Goal: Contribute content: Add original content to the website for others to see

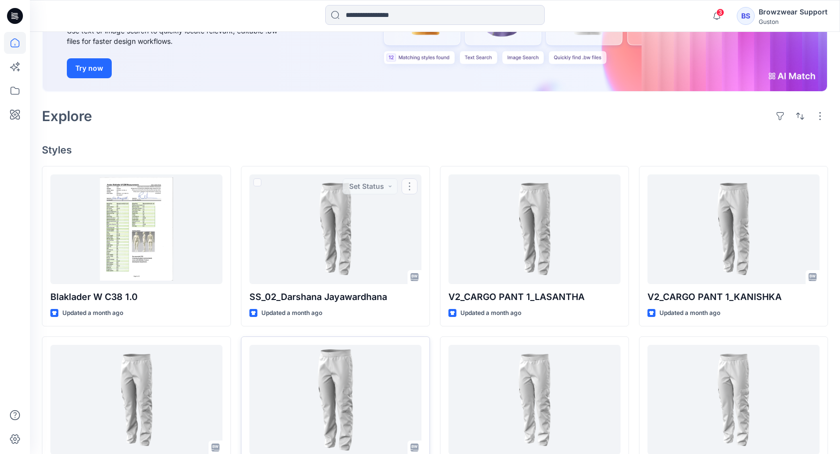
scroll to position [150, 0]
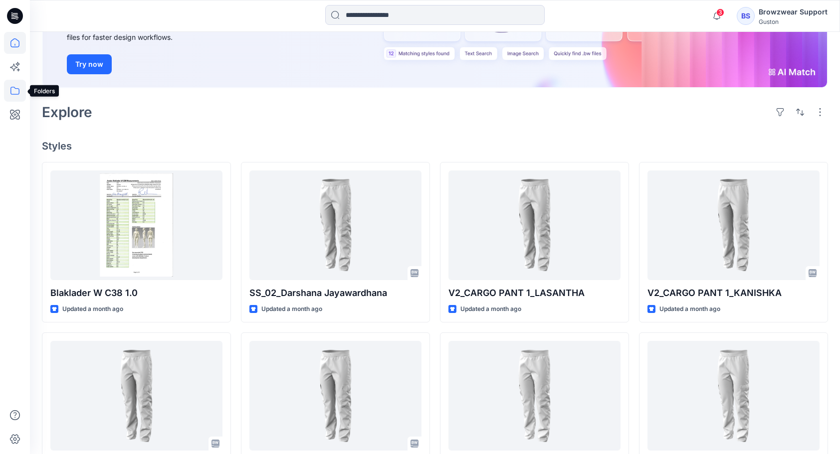
click at [13, 91] on icon at bounding box center [15, 91] width 22 height 22
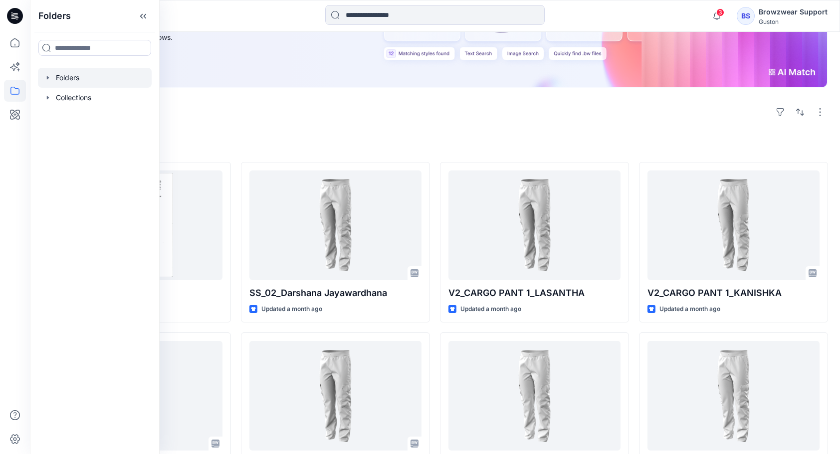
click at [75, 77] on div at bounding box center [95, 78] width 114 height 20
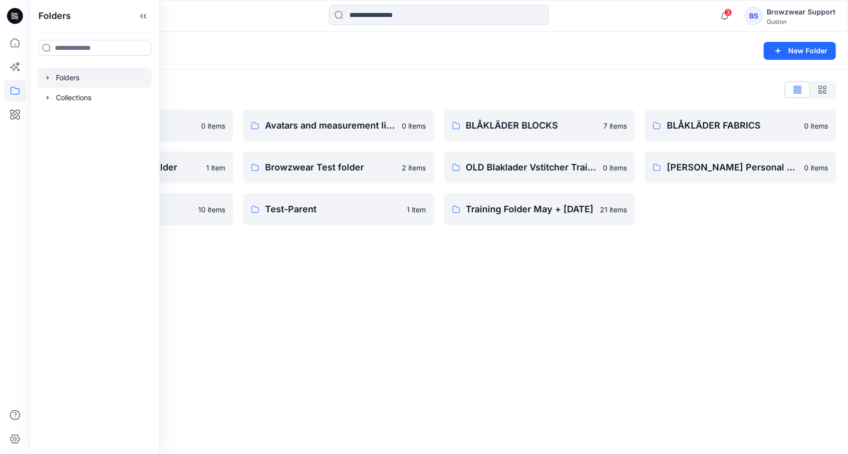
click at [434, 308] on div "Folders New Folder Folders List Avatar 0 items Browzwear Sharing folder 1 item …" at bounding box center [439, 243] width 818 height 423
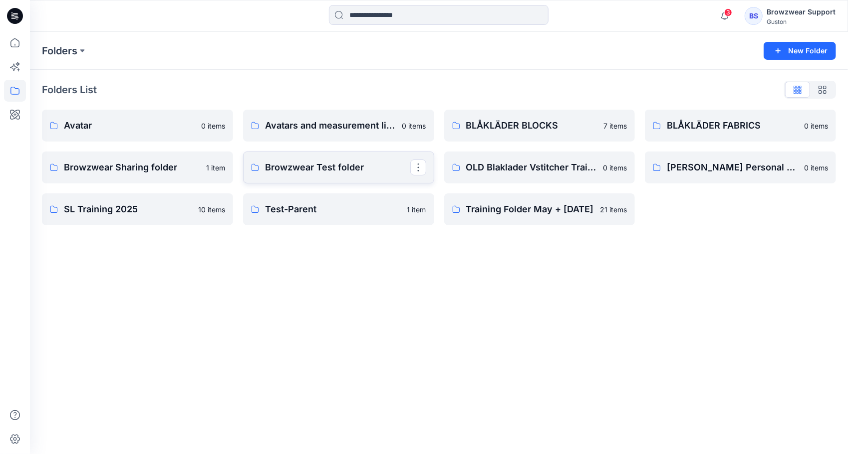
click at [331, 164] on p "Browzwear Test folder" at bounding box center [337, 168] width 145 height 14
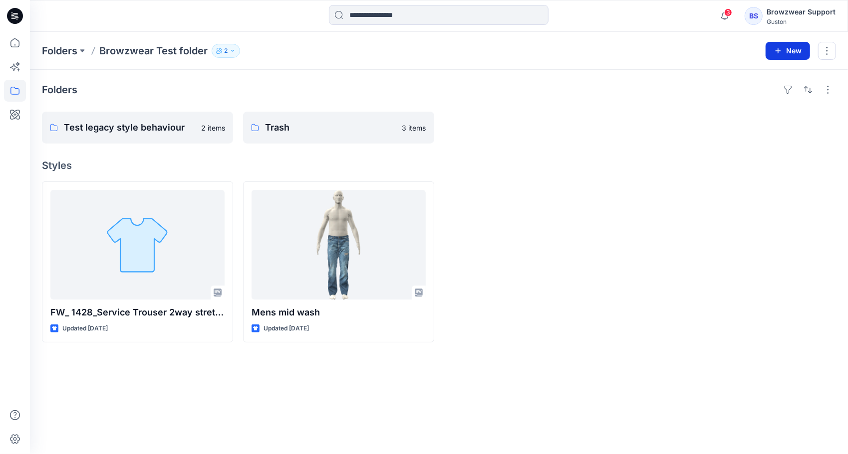
click at [785, 51] on button "New" at bounding box center [787, 51] width 44 height 18
click at [748, 75] on p "New Style" at bounding box center [756, 75] width 33 height 12
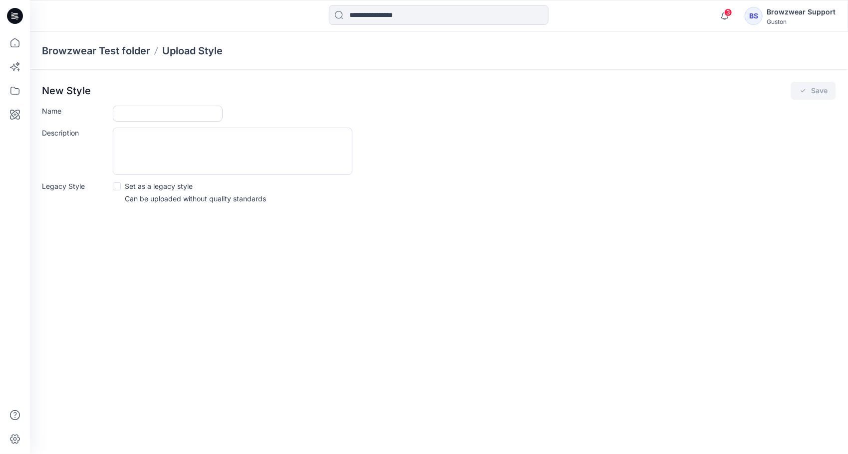
click at [145, 110] on input "Name" at bounding box center [168, 114] width 110 height 16
type input "*****"
click at [820, 92] on button "Save" at bounding box center [812, 91] width 45 height 18
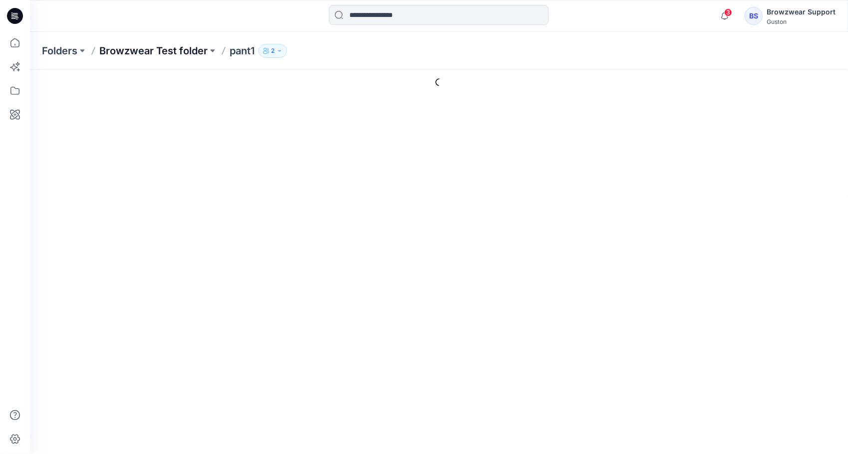
type input "*****"
type input "**********"
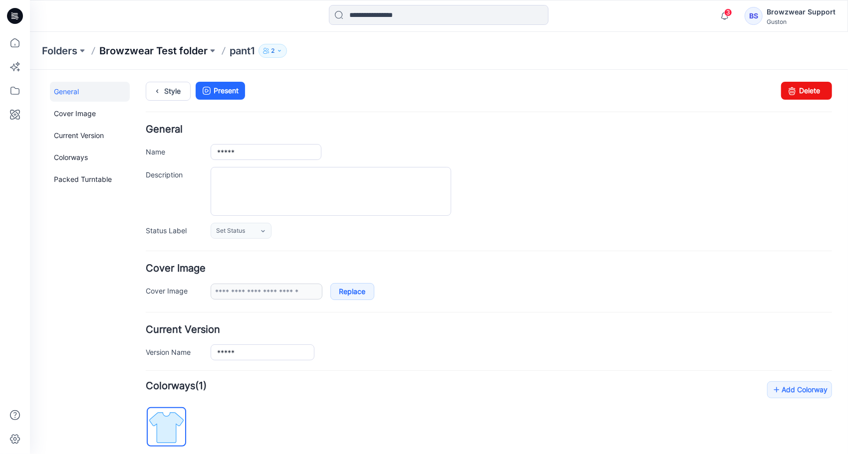
click at [171, 49] on p "Browzwear Test folder" at bounding box center [153, 51] width 108 height 14
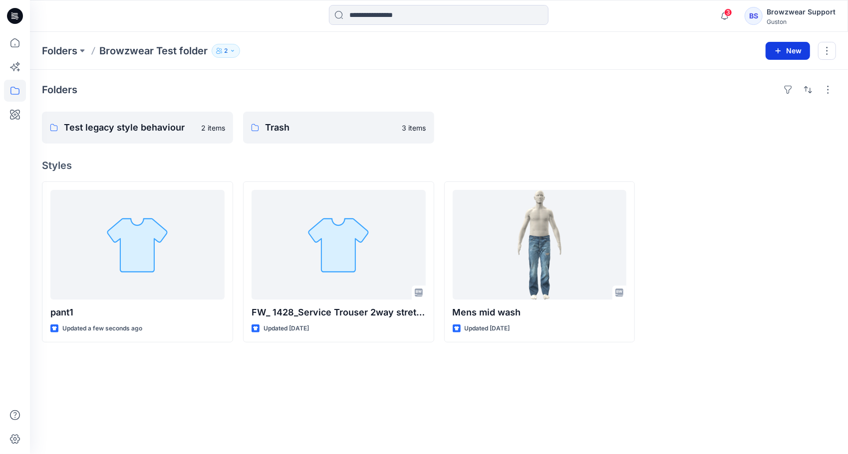
click at [783, 50] on button "New" at bounding box center [787, 51] width 44 height 18
click at [757, 75] on p "New Style" at bounding box center [756, 75] width 33 height 12
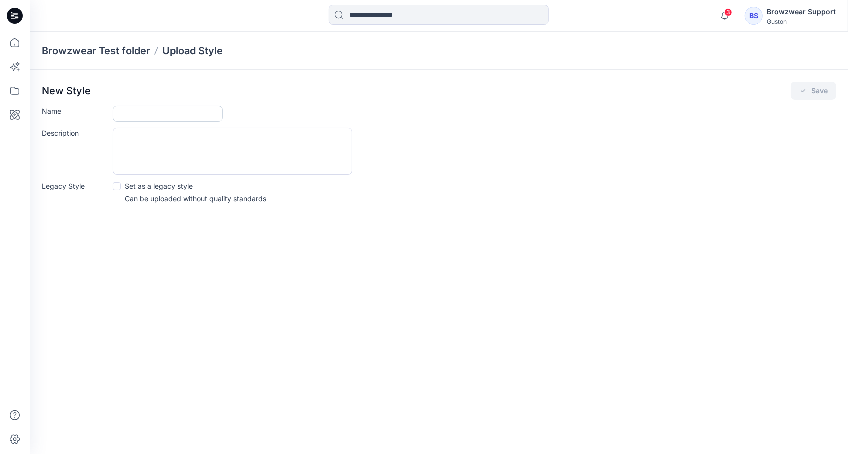
click at [130, 109] on input "Name" at bounding box center [168, 114] width 110 height 16
type input "*****"
click at [810, 94] on button "Save" at bounding box center [812, 91] width 45 height 18
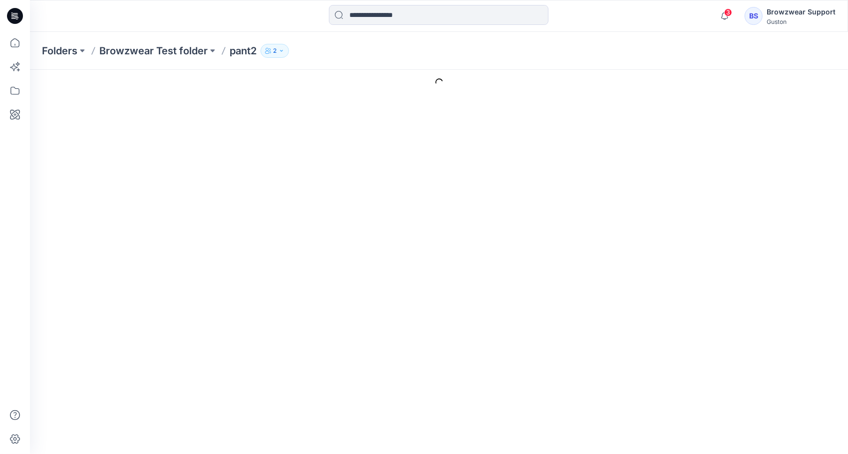
type input "*****"
type input "**********"
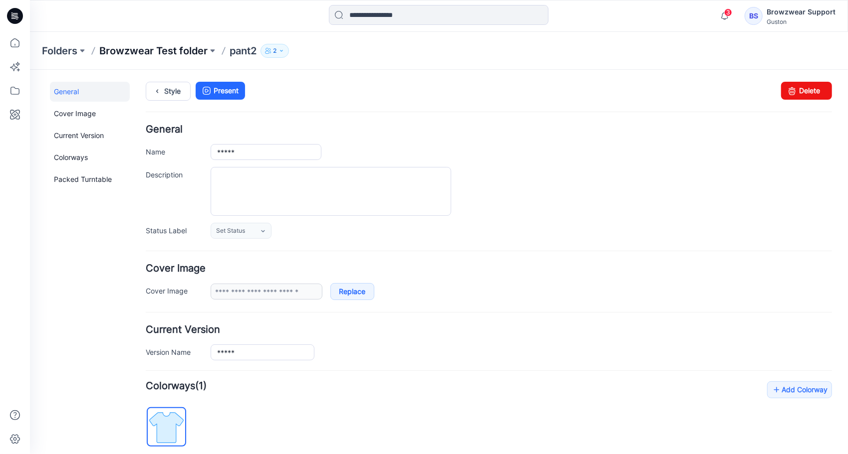
click at [172, 50] on p "Browzwear Test folder" at bounding box center [153, 51] width 108 height 14
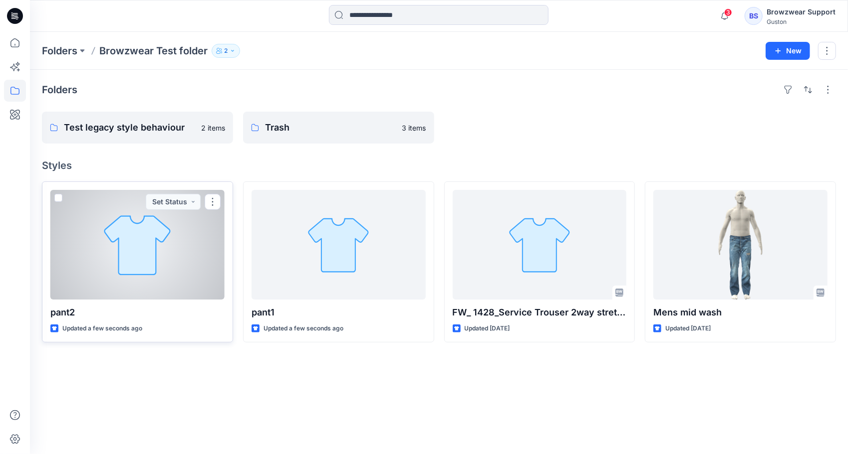
click at [175, 238] on div at bounding box center [137, 245] width 174 height 110
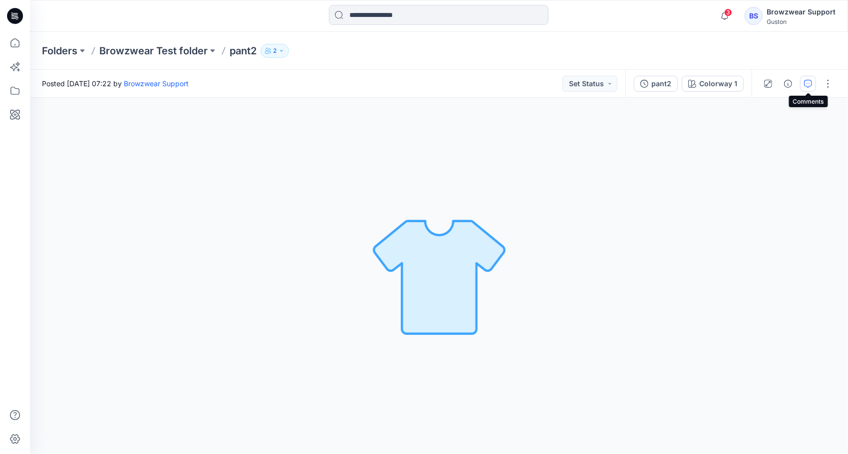
click at [806, 84] on icon "button" at bounding box center [808, 84] width 8 height 8
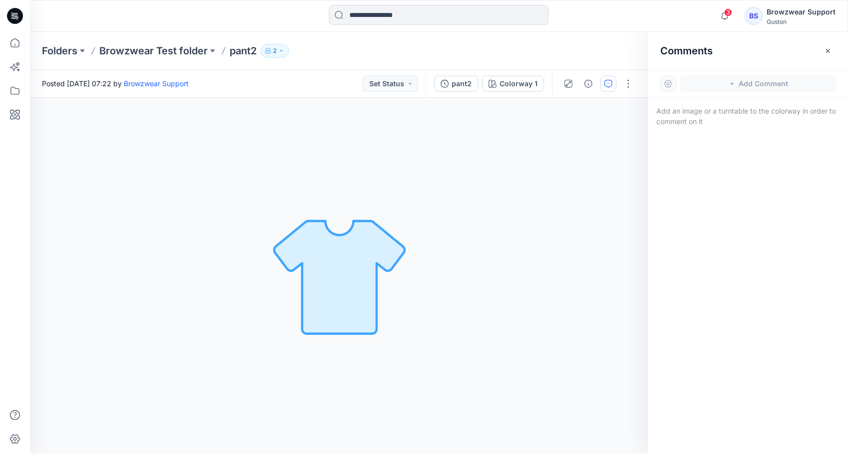
click at [448, 186] on div "Colorway 1 Loading... Material Properties Loading..." at bounding box center [339, 276] width 618 height 357
click at [675, 85] on div at bounding box center [668, 84] width 16 height 16
drag, startPoint x: 478, startPoint y: 144, endPoint x: 514, endPoint y: 123, distance: 41.6
click at [479, 144] on div "Colorway 1 Loading... Material Properties Loading..." at bounding box center [339, 276] width 618 height 357
click at [589, 46] on div "Folders Browzwear Test folder pant2 2" at bounding box center [400, 51] width 716 height 14
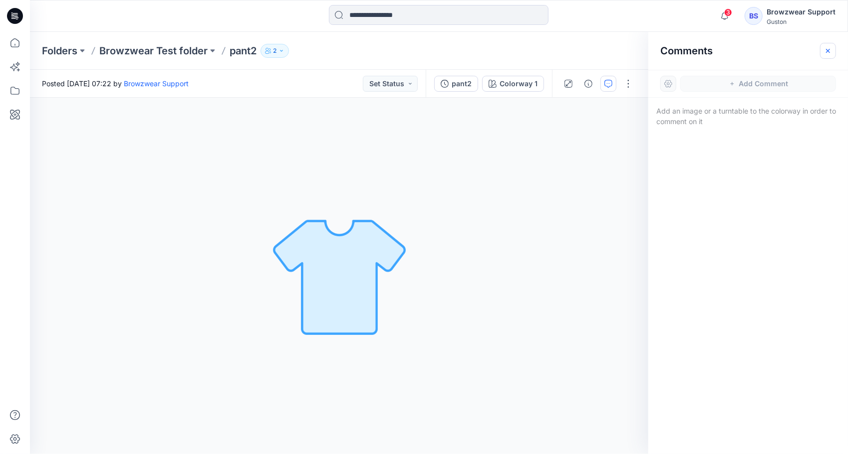
click at [829, 52] on icon "button" at bounding box center [827, 50] width 3 height 3
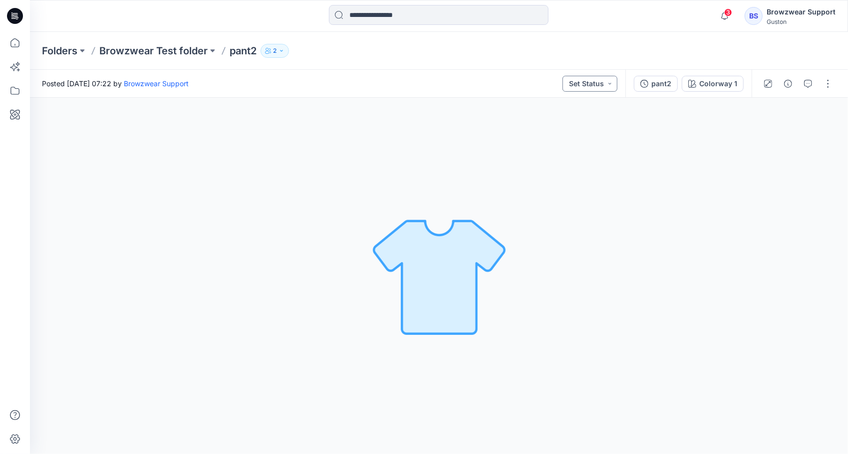
click at [613, 83] on button "Set Status" at bounding box center [589, 84] width 55 height 16
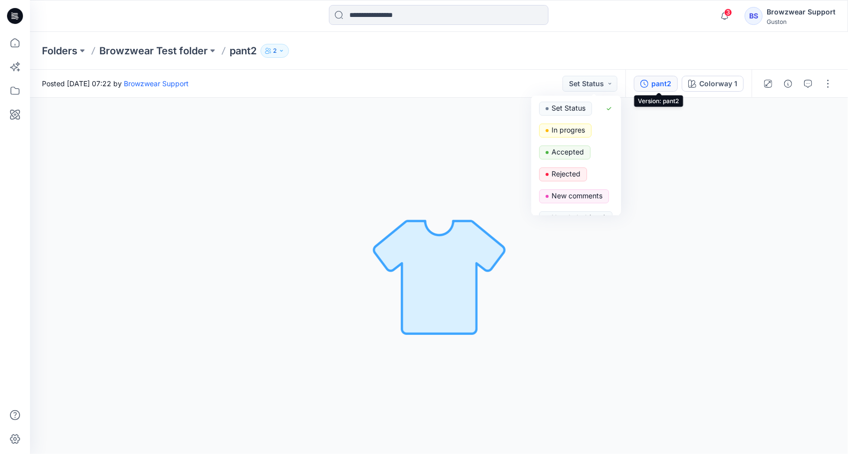
click at [664, 87] on div "pant2" at bounding box center [661, 83] width 20 height 11
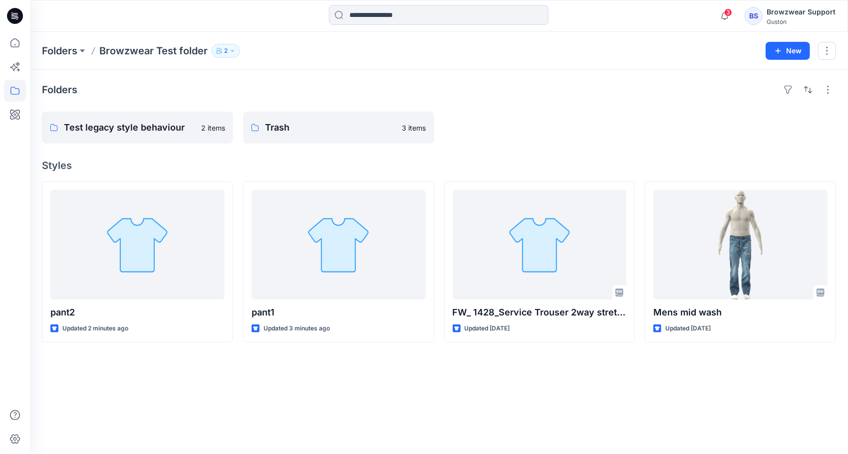
click at [765, 18] on div "BS Browzwear Support Guston" at bounding box center [789, 16] width 91 height 20
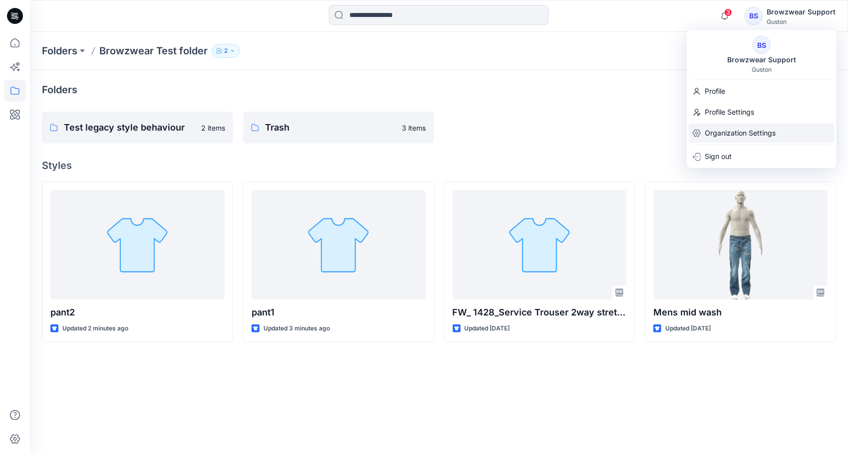
drag, startPoint x: 771, startPoint y: 132, endPoint x: 753, endPoint y: 132, distance: 18.0
click at [771, 132] on p "Organization Settings" at bounding box center [739, 133] width 71 height 19
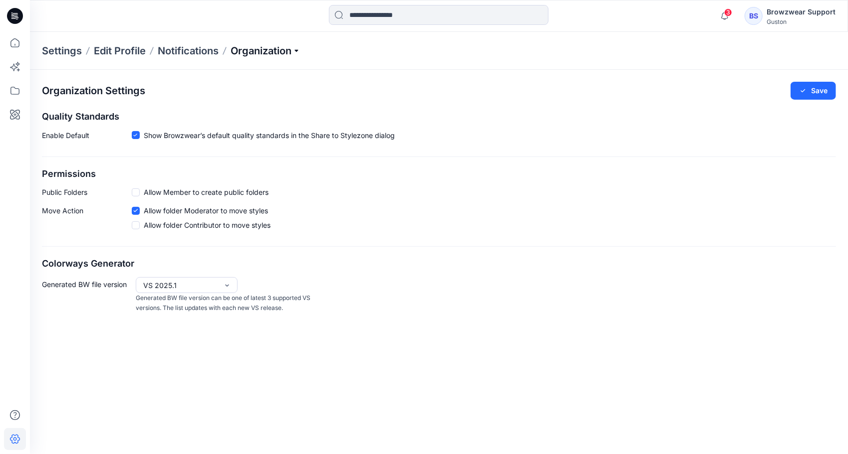
click at [296, 51] on p "Organization" at bounding box center [265, 51] width 70 height 14
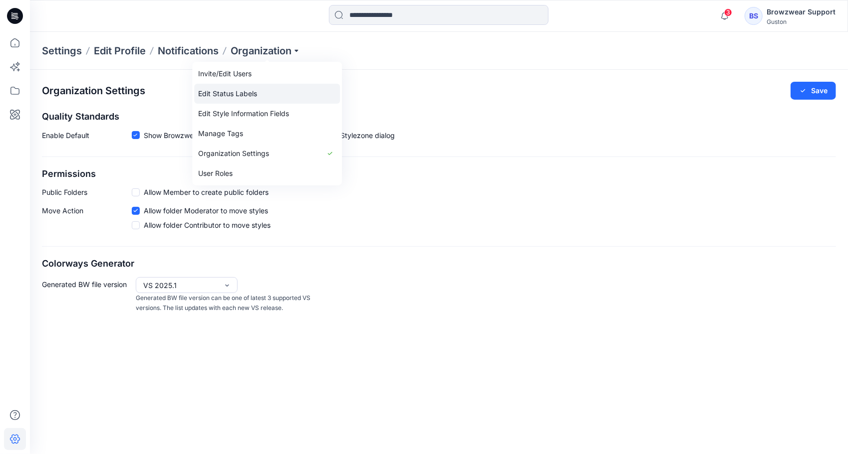
click at [233, 92] on link "Edit Status Labels" at bounding box center [267, 94] width 146 height 20
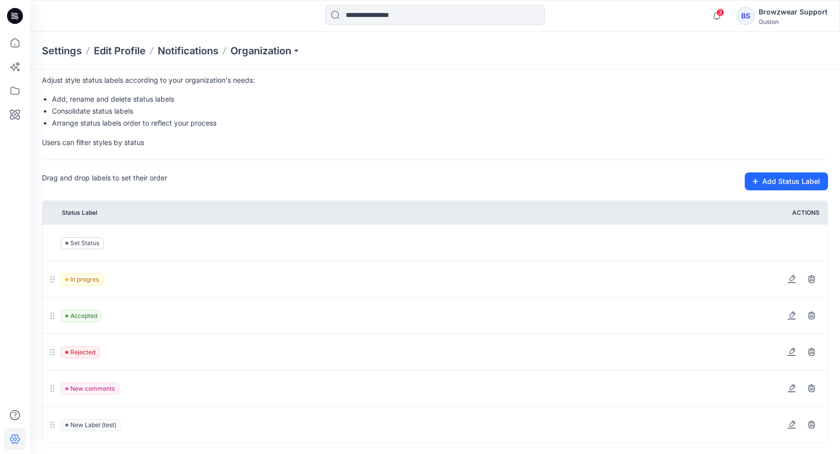
scroll to position [35, 0]
click at [13, 93] on icon at bounding box center [15, 91] width 22 height 22
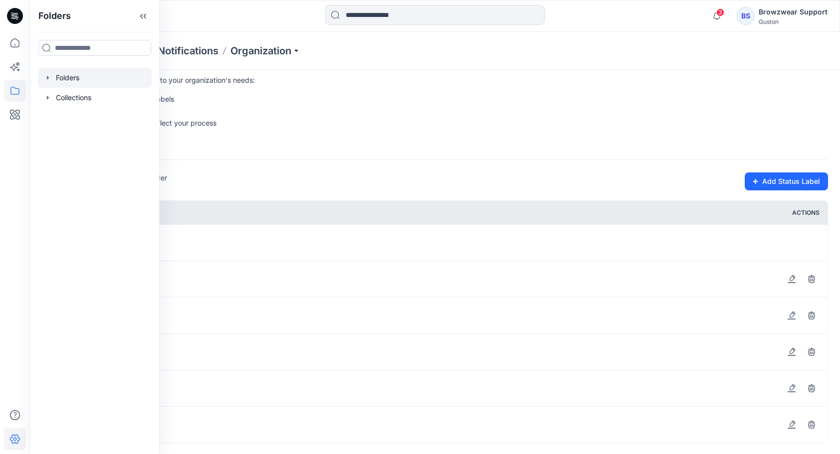
click at [56, 79] on div at bounding box center [95, 78] width 114 height 20
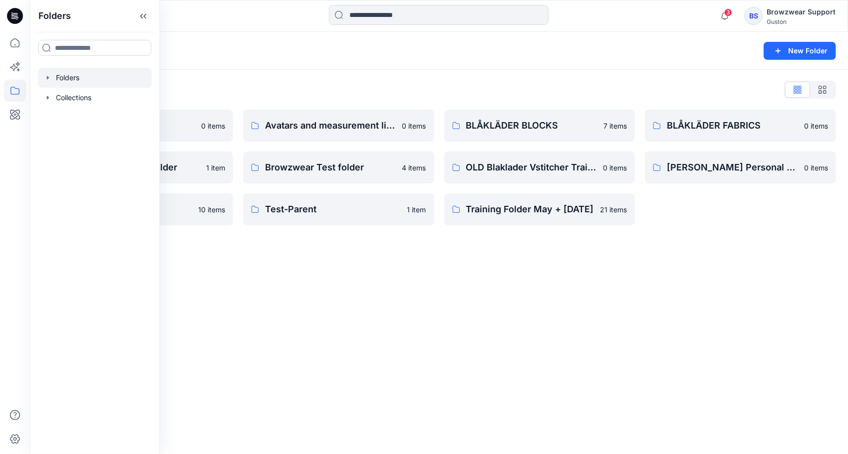
click at [245, 307] on div "Folders New Folder Folders List Avatar 0 items Browzwear Sharing folder 1 item …" at bounding box center [439, 243] width 818 height 423
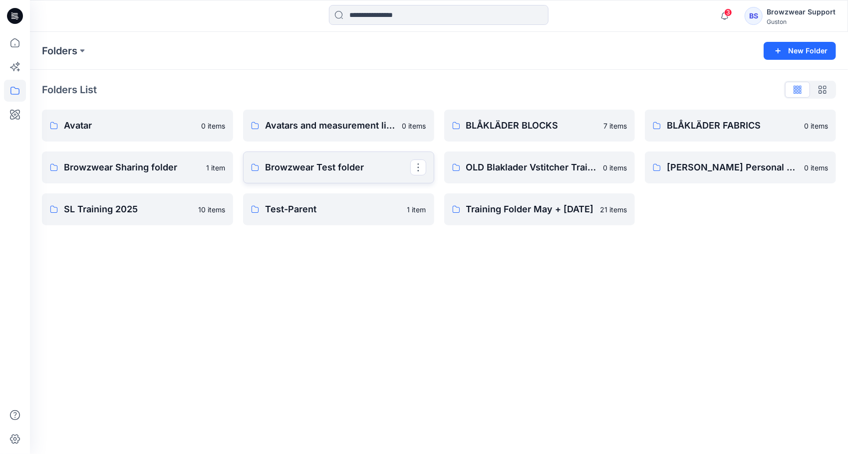
click at [300, 165] on p "Browzwear Test folder" at bounding box center [337, 168] width 145 height 14
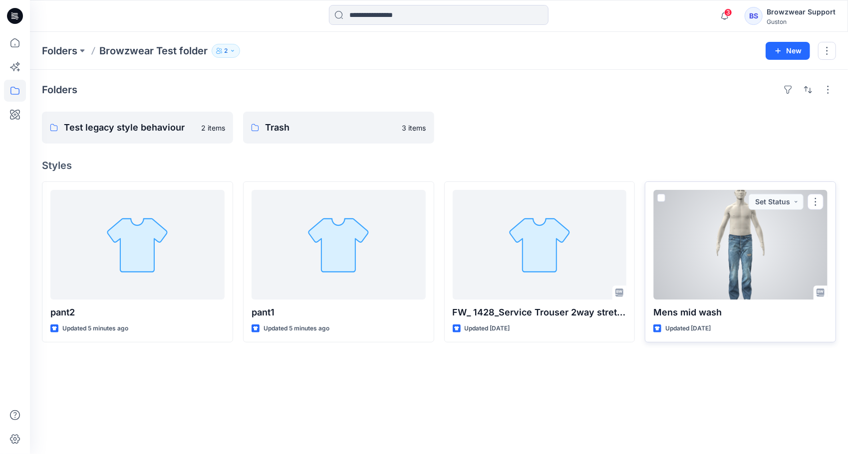
click at [758, 248] on div at bounding box center [740, 245] width 174 height 110
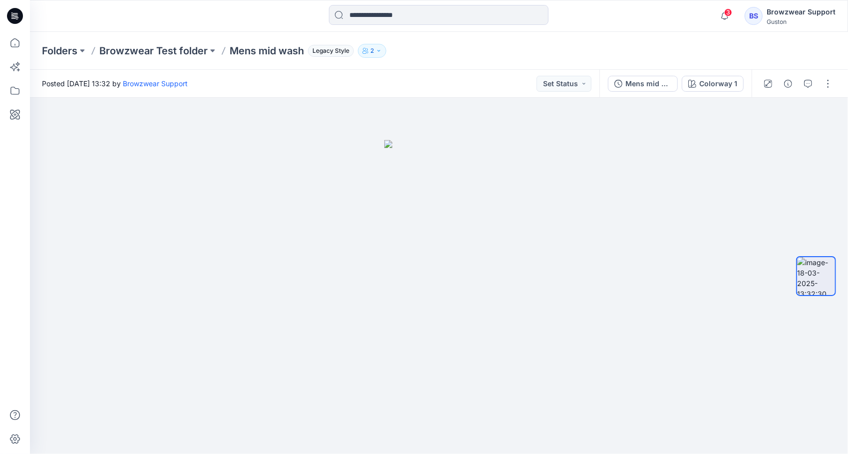
click at [654, 91] on div "Mens mid wash Colorway 1" at bounding box center [675, 84] width 152 height 28
click at [806, 85] on icon "button" at bounding box center [808, 84] width 8 height 8
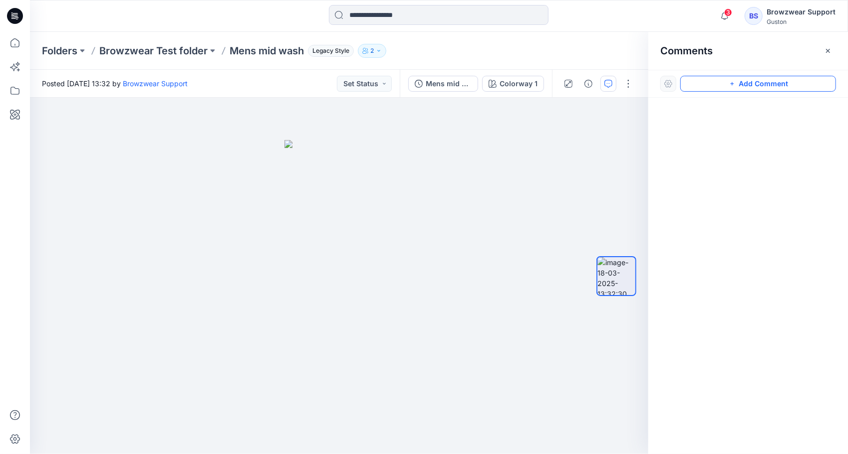
click at [743, 86] on button "Add Comment" at bounding box center [758, 84] width 156 height 16
click at [366, 289] on div "1" at bounding box center [339, 276] width 618 height 357
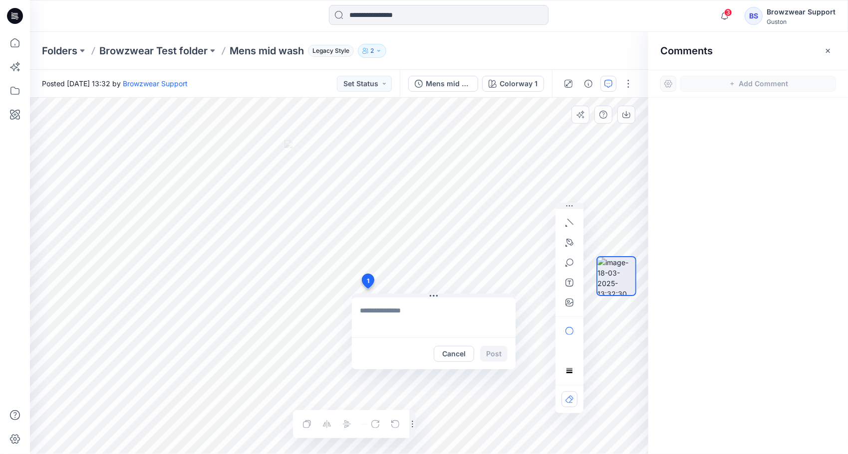
type textarea "*"
click at [372, 310] on textarea "*" at bounding box center [434, 318] width 164 height 40
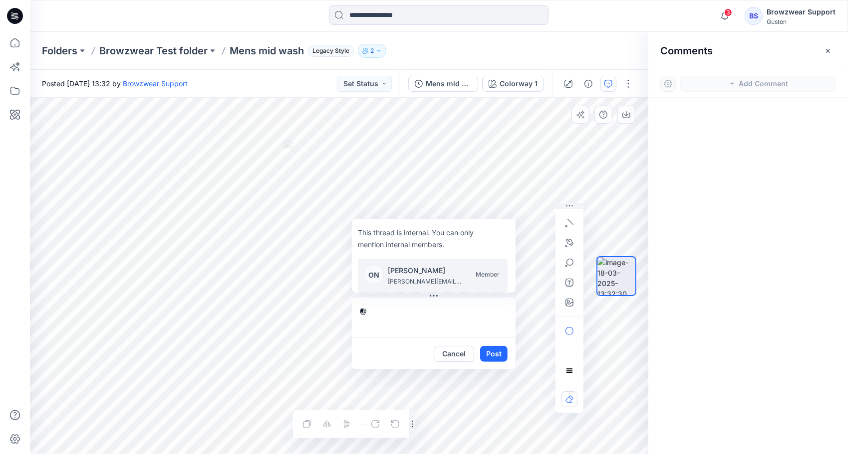
click at [418, 282] on p "[PERSON_NAME][EMAIL_ADDRESS][PERSON_NAME][DOMAIN_NAME]" at bounding box center [425, 282] width 75 height 10
type textarea "**********"
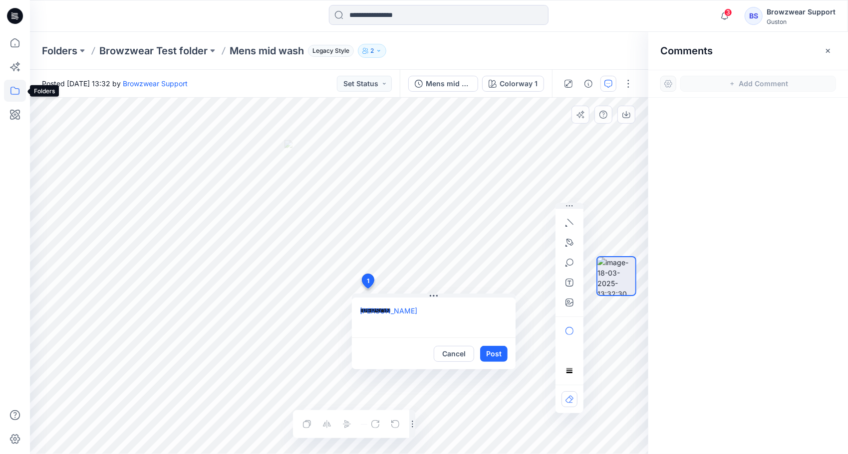
click at [15, 89] on icon at bounding box center [15, 91] width 22 height 22
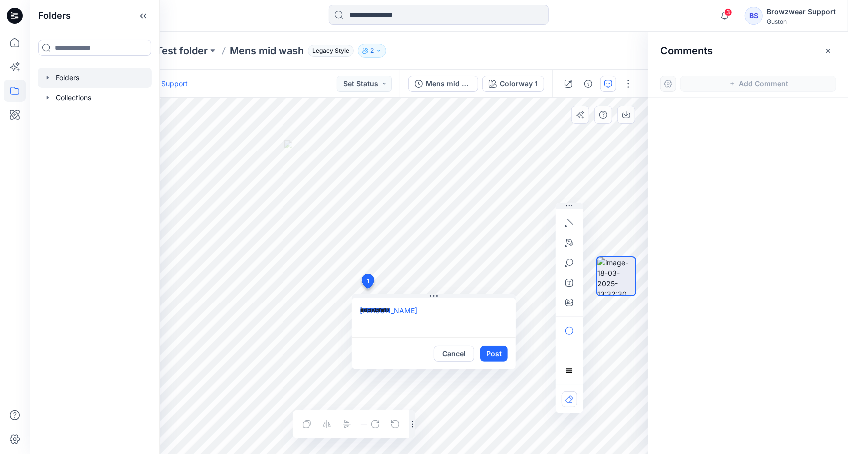
click at [54, 79] on div at bounding box center [95, 78] width 114 height 20
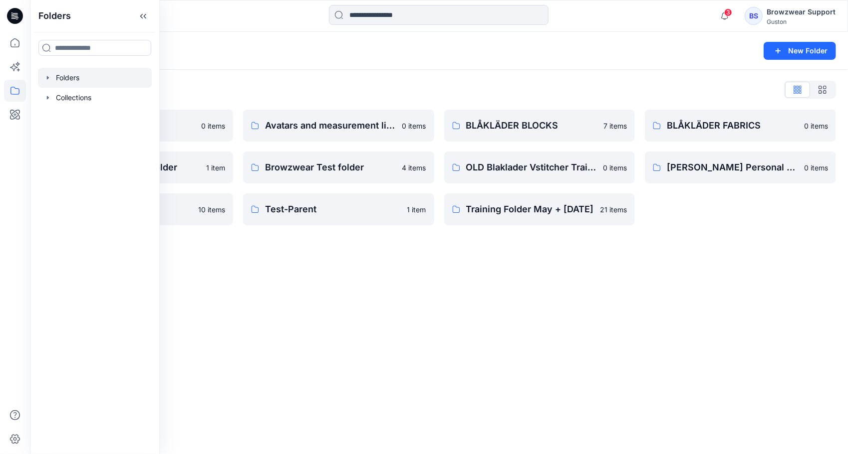
click at [48, 77] on icon "button" at bounding box center [48, 77] width 2 height 3
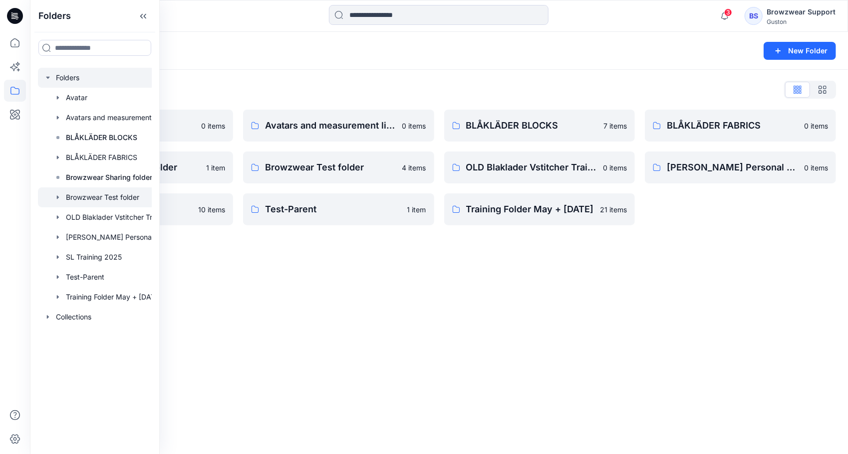
click at [58, 197] on icon "button" at bounding box center [58, 198] width 8 height 8
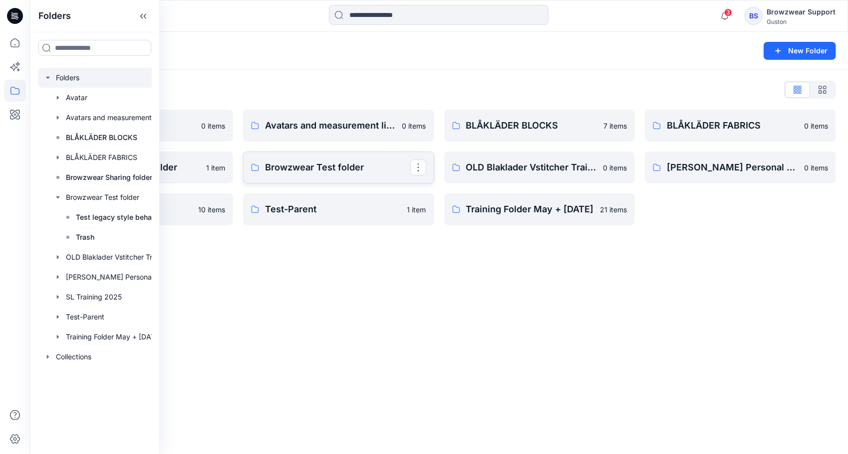
click at [307, 168] on p "Browzwear Test folder" at bounding box center [337, 168] width 145 height 14
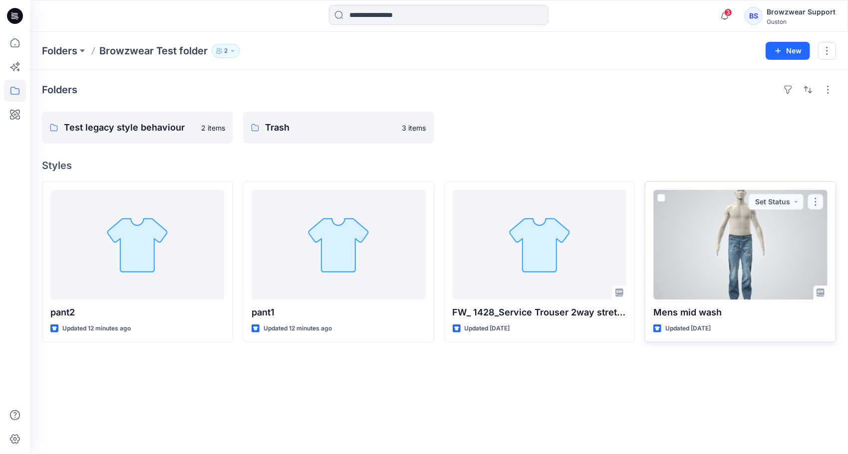
click at [821, 199] on button "button" at bounding box center [815, 202] width 16 height 16
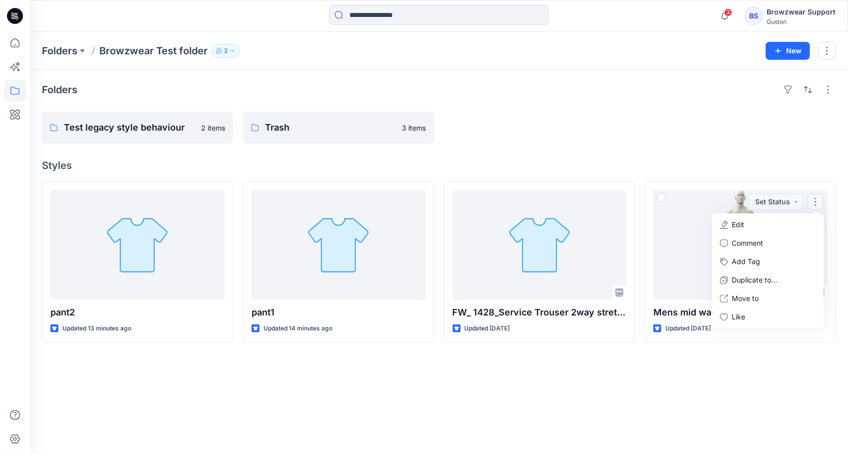
click at [233, 50] on icon "button" at bounding box center [232, 51] width 6 height 6
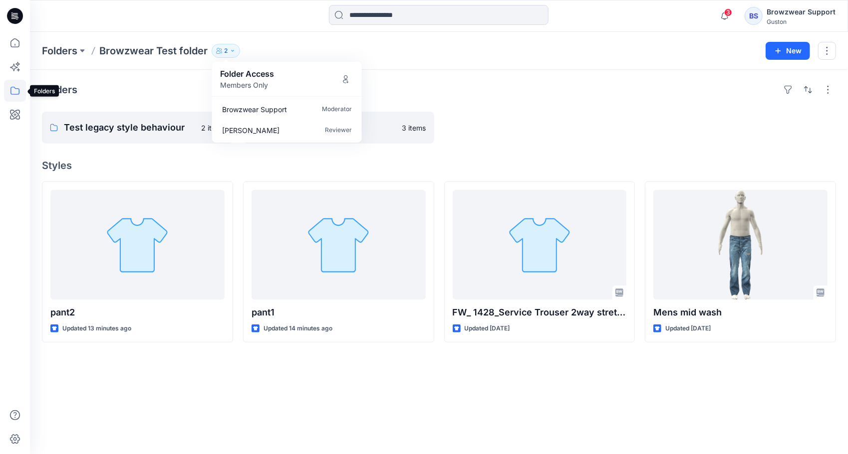
click at [14, 89] on icon at bounding box center [15, 91] width 22 height 22
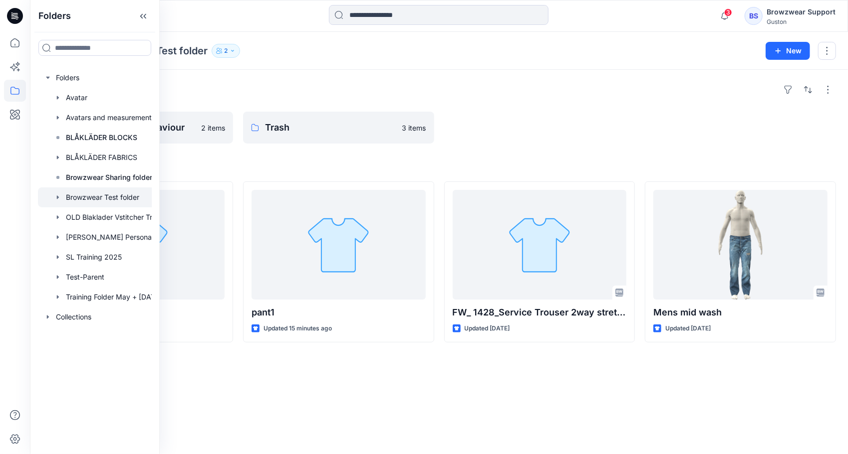
click at [252, 64] on div "Folders Browzwear Test folder 2 Folder Access Members Only Browzwear Support Mo…" at bounding box center [439, 51] width 818 height 38
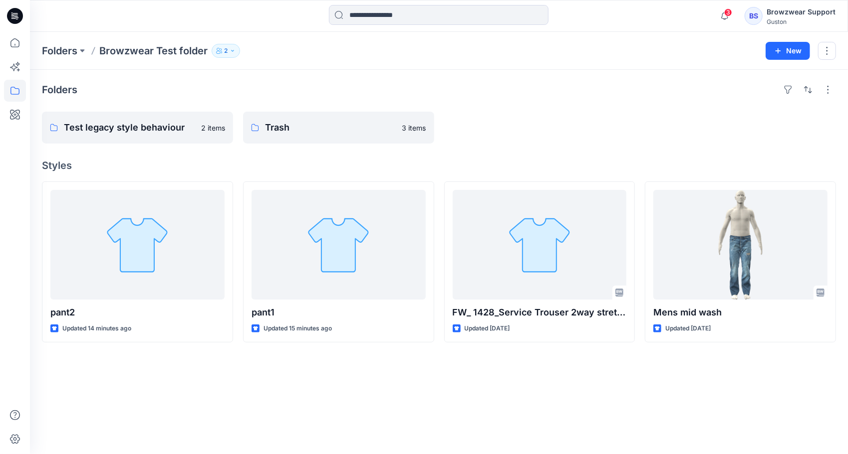
click at [231, 46] on button "2" at bounding box center [226, 51] width 28 height 14
click at [134, 154] on div "Folders Test legacy style behaviour 2 items Trash 3 items Styles pant2 Updated …" at bounding box center [439, 262] width 818 height 385
click at [120, 131] on p "Test legacy style behaviour" at bounding box center [136, 128] width 145 height 14
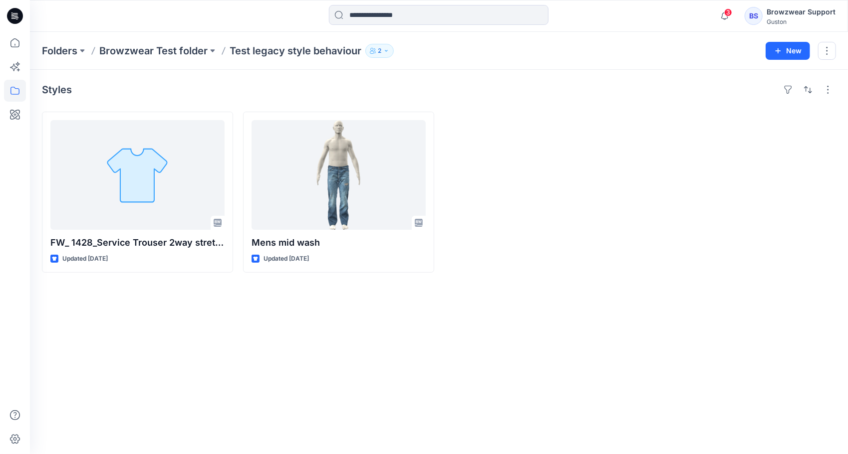
click at [388, 53] on icon "button" at bounding box center [386, 51] width 6 height 6
click at [393, 331] on div "Styles FW_ 1428_Service Trouser 2way stretch_Blåkläder_Final_Review Updated [DA…" at bounding box center [439, 262] width 818 height 385
click at [213, 50] on button at bounding box center [213, 51] width 10 height 14
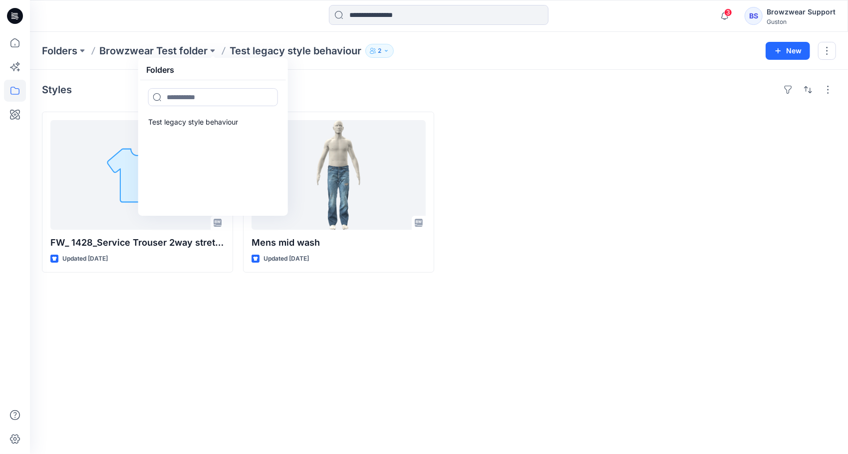
click at [389, 53] on icon "button" at bounding box center [386, 51] width 6 height 6
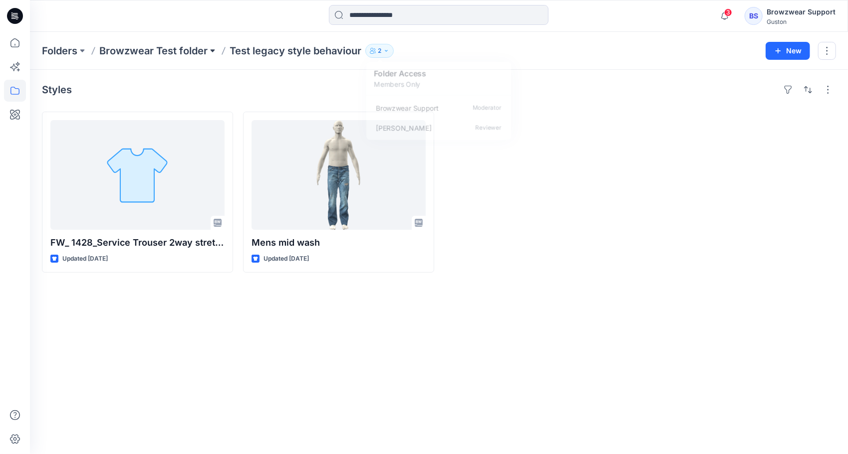
click at [213, 51] on button at bounding box center [213, 51] width 10 height 14
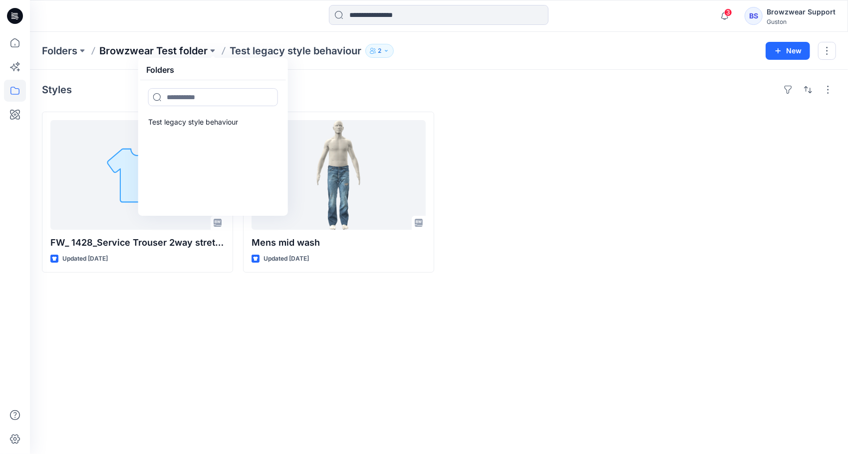
click at [185, 50] on p "Browzwear Test folder" at bounding box center [153, 51] width 108 height 14
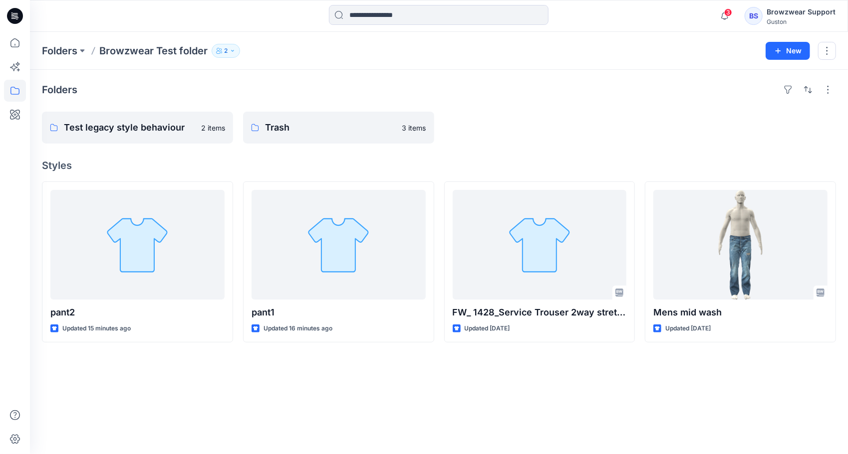
click at [233, 49] on icon "button" at bounding box center [232, 51] width 6 height 6
